Goal: Entertainment & Leisure: Consume media (video, audio)

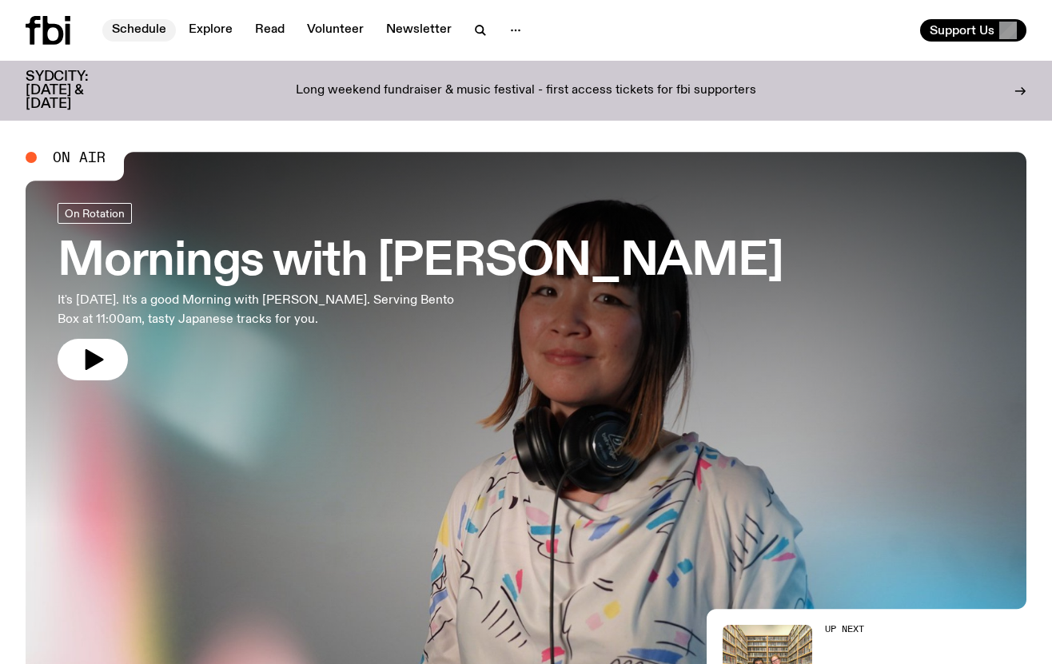
click at [142, 24] on link "Schedule" at bounding box center [139, 30] width 74 height 22
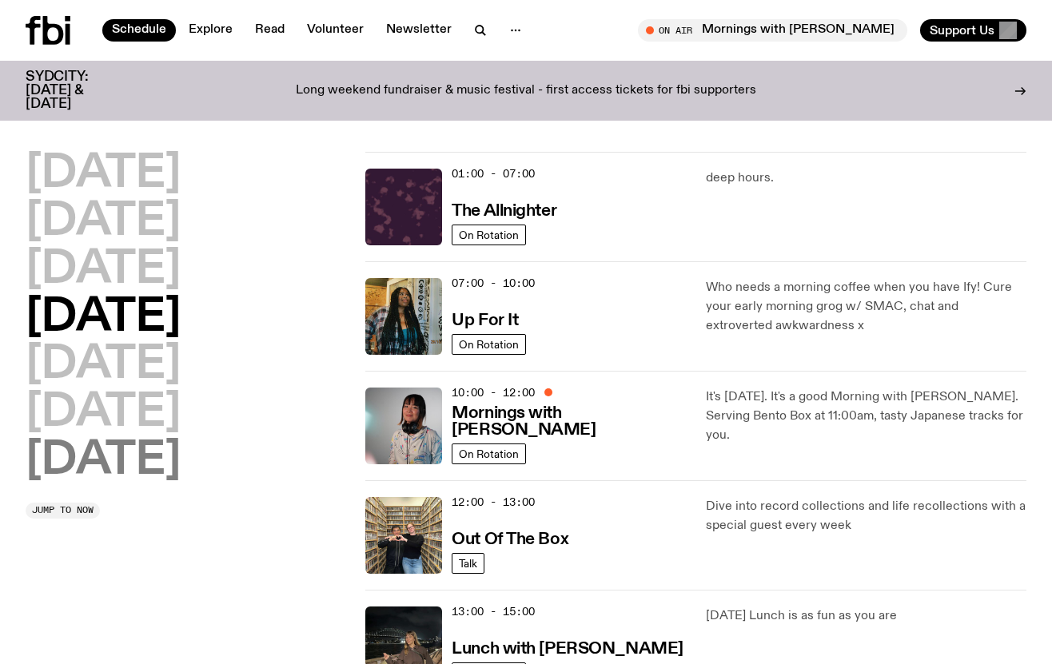
click at [126, 467] on h2 "[DATE]" at bounding box center [103, 461] width 155 height 45
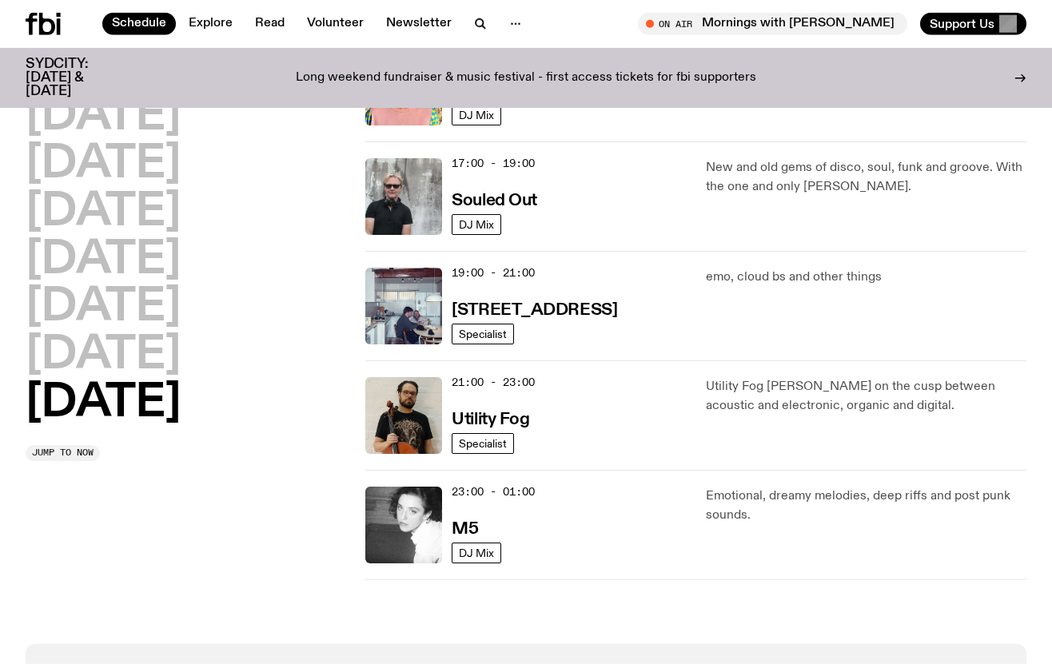
scroll to position [969, 0]
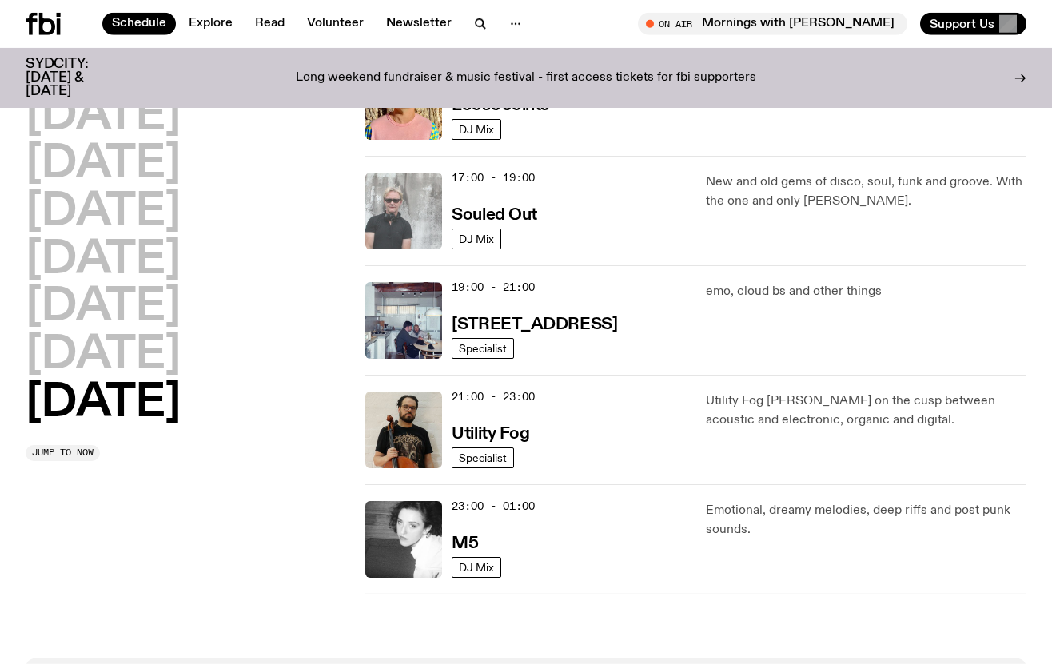
click at [407, 205] on img at bounding box center [403, 211] width 77 height 77
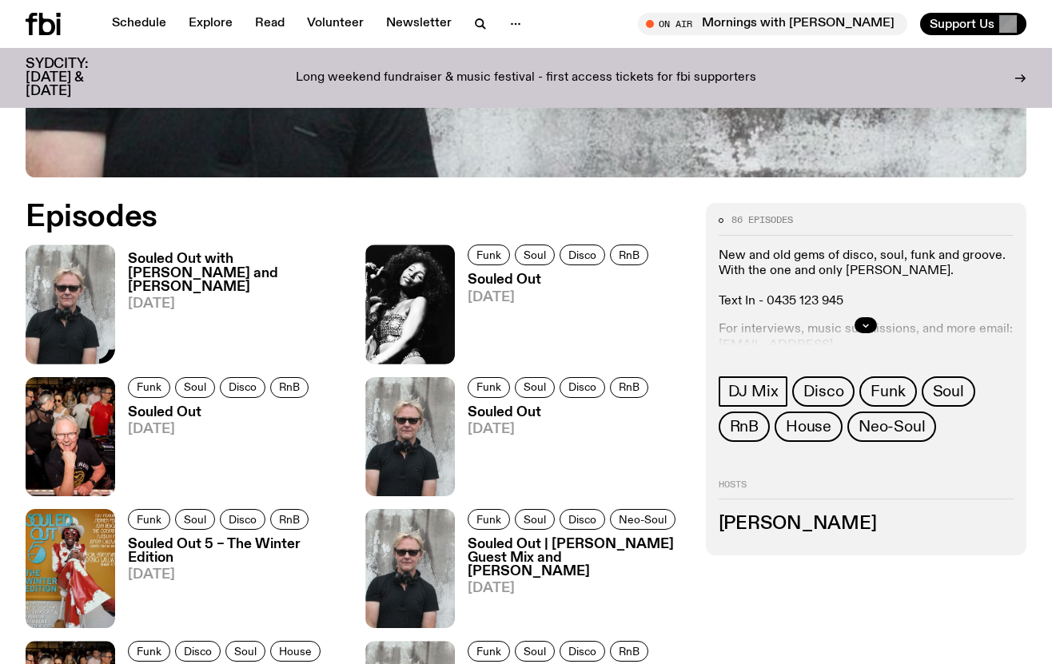
scroll to position [606, 0]
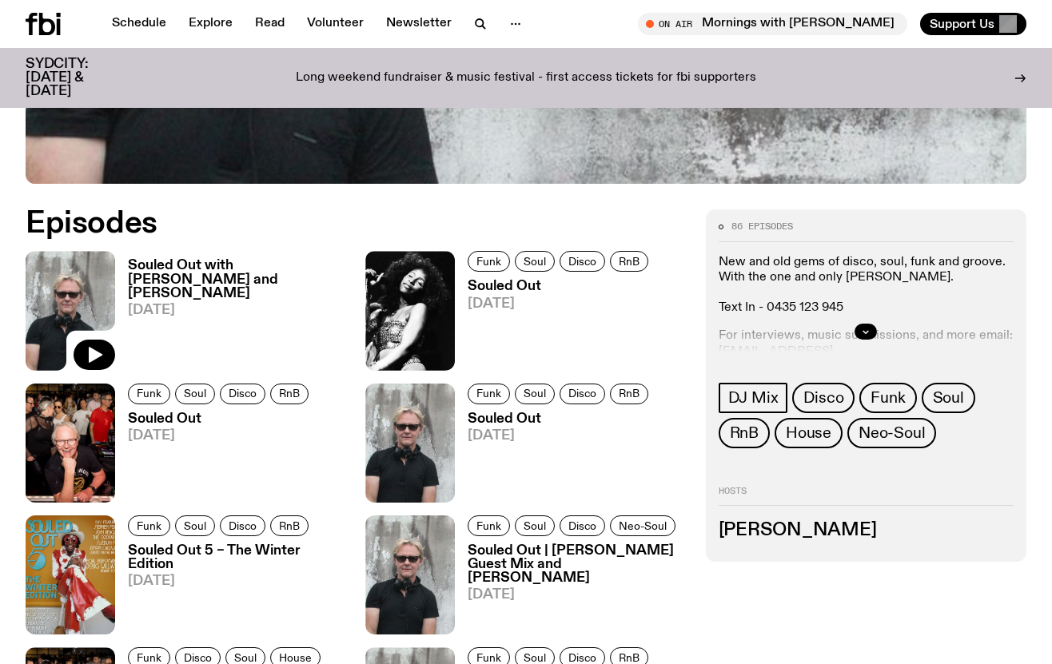
click at [48, 293] on img at bounding box center [71, 310] width 90 height 119
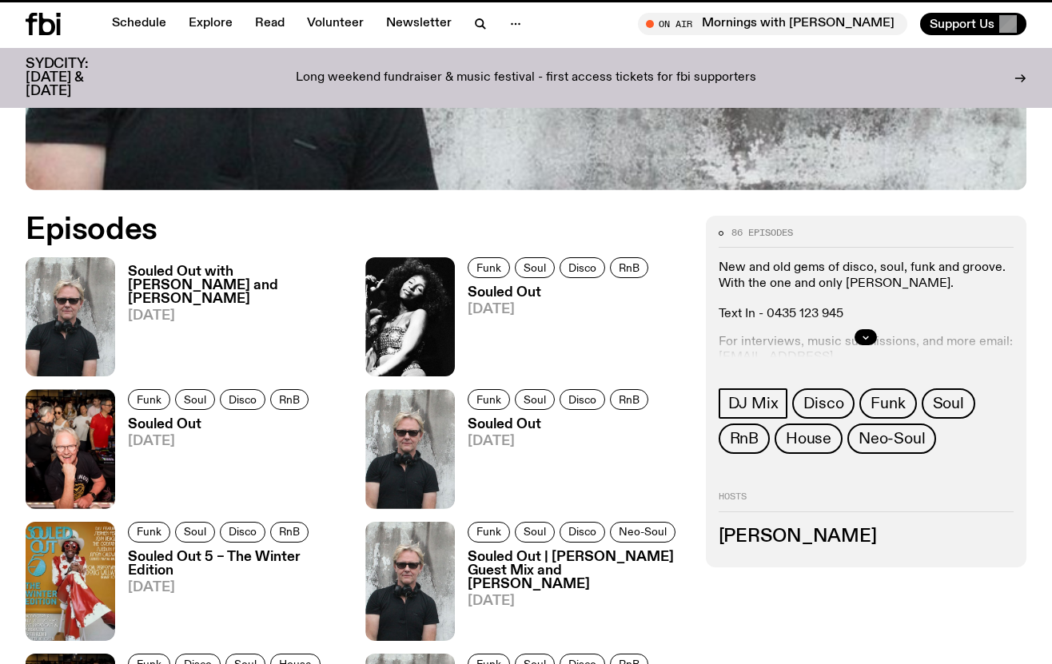
scroll to position [597, 0]
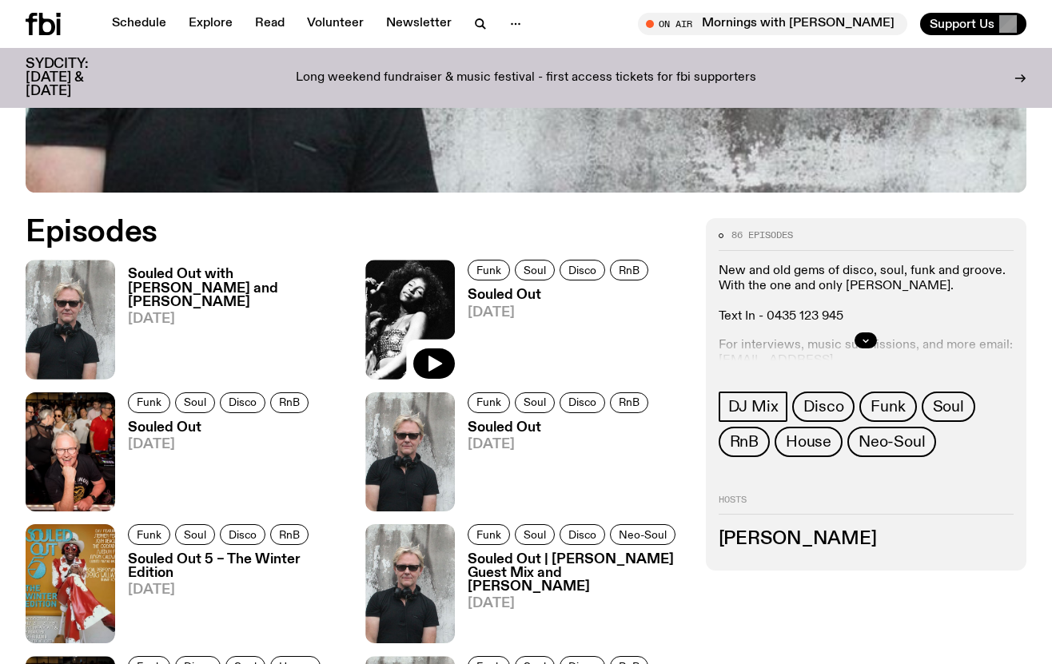
click at [408, 301] on img at bounding box center [410, 319] width 90 height 119
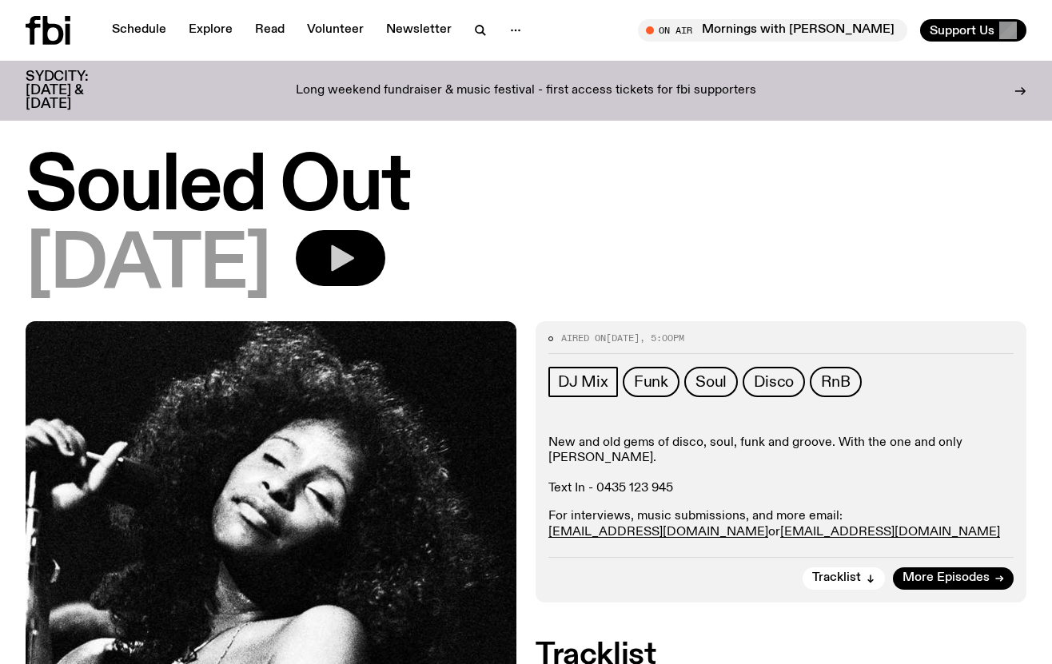
click at [354, 260] on icon "button" at bounding box center [342, 258] width 23 height 26
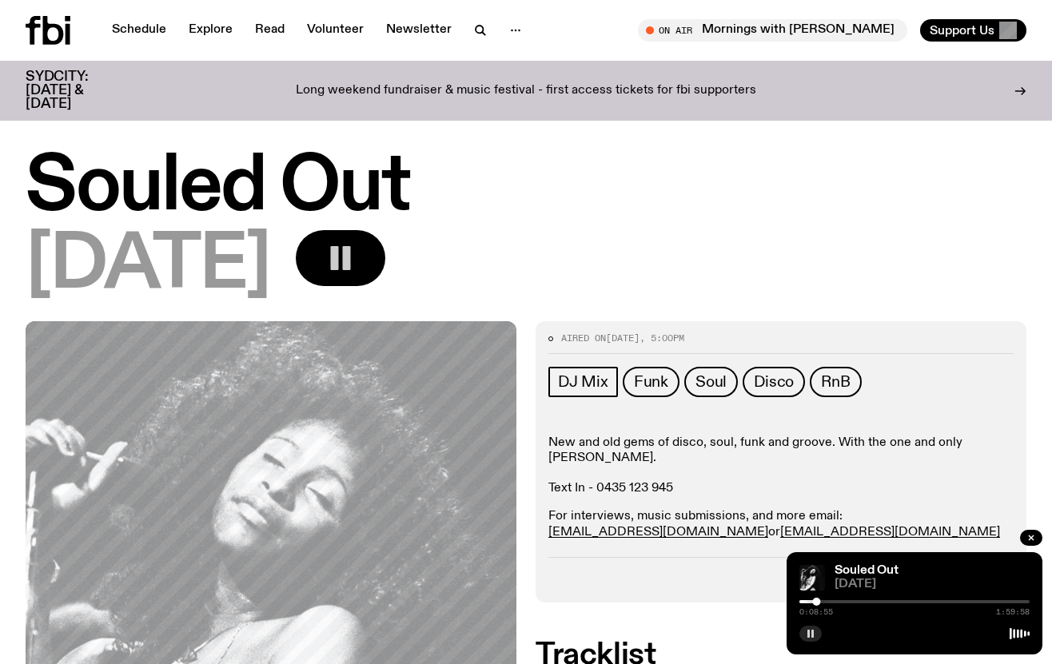
click at [815, 632] on button "button" at bounding box center [810, 634] width 22 height 16
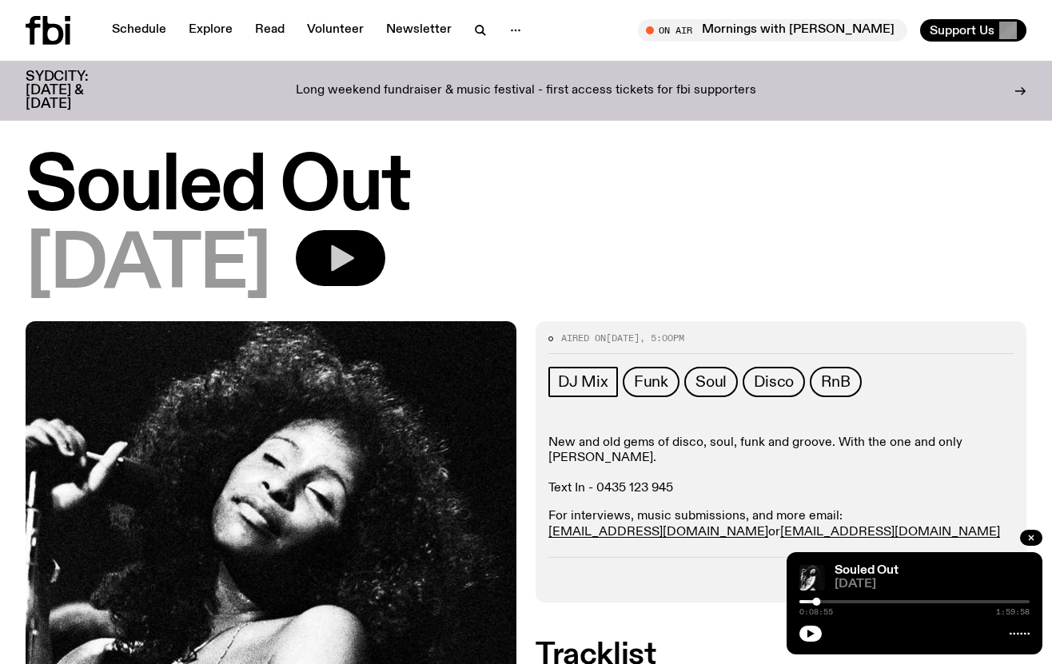
click at [354, 257] on icon "button" at bounding box center [342, 258] width 23 height 26
click at [813, 634] on icon "button" at bounding box center [810, 634] width 7 height 8
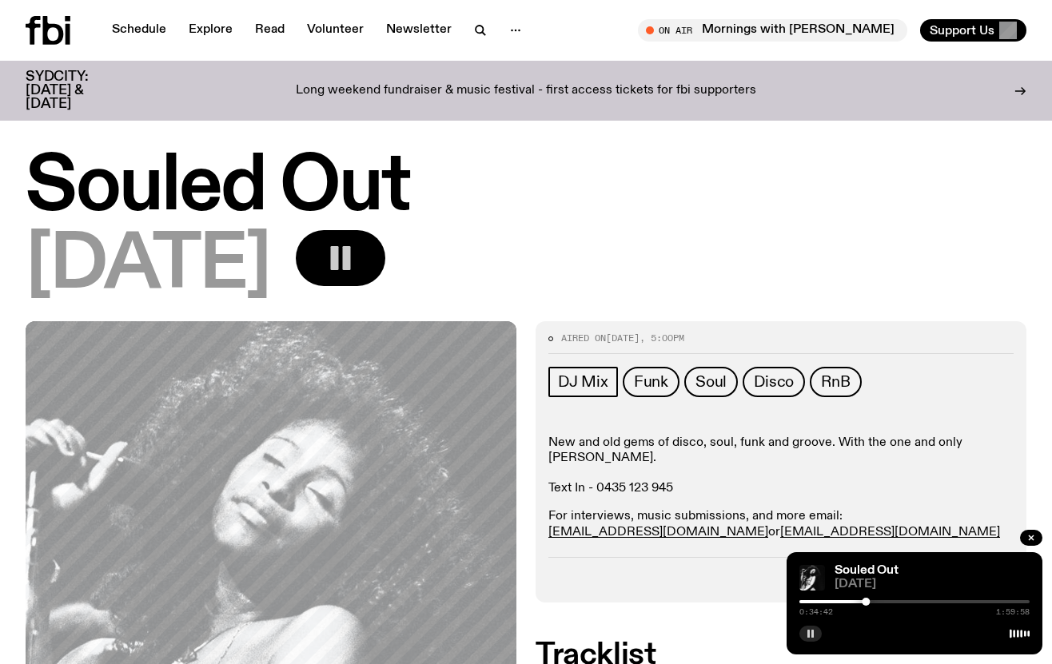
click at [385, 244] on button "button" at bounding box center [341, 258] width 90 height 56
